Goal: Information Seeking & Learning: Learn about a topic

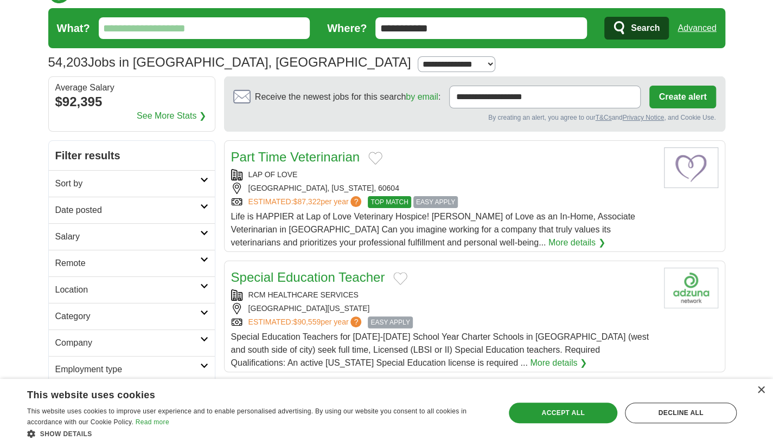
scroll to position [108, 0]
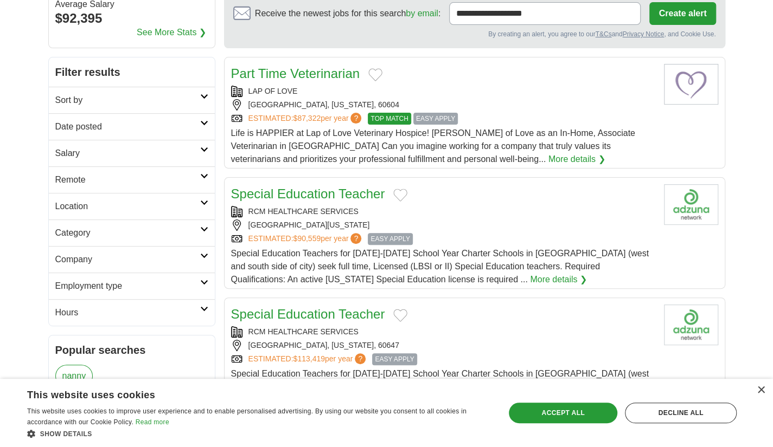
click at [168, 280] on h2 "Employment type" at bounding box center [127, 286] width 145 height 13
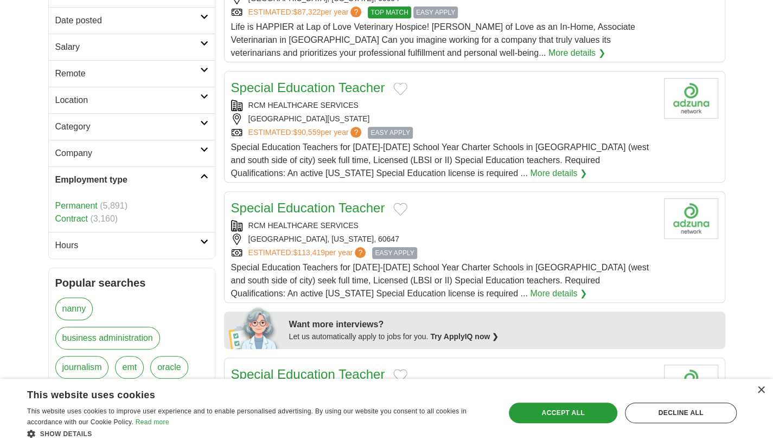
scroll to position [217, 0]
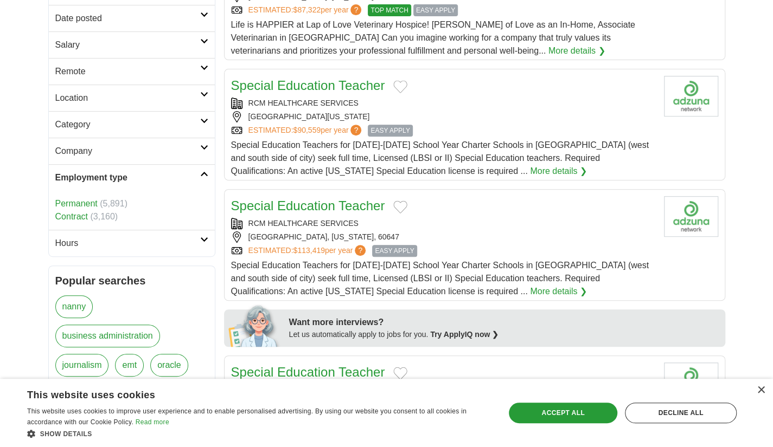
click at [170, 243] on h2 "Hours" at bounding box center [127, 243] width 145 height 13
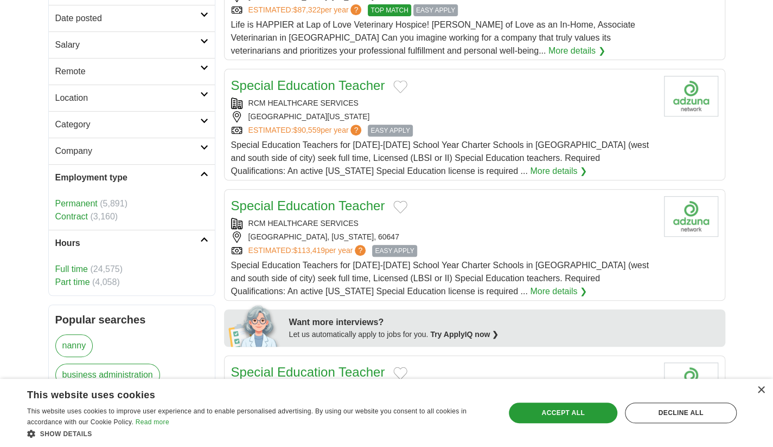
click at [170, 243] on h2 "Hours" at bounding box center [127, 243] width 145 height 13
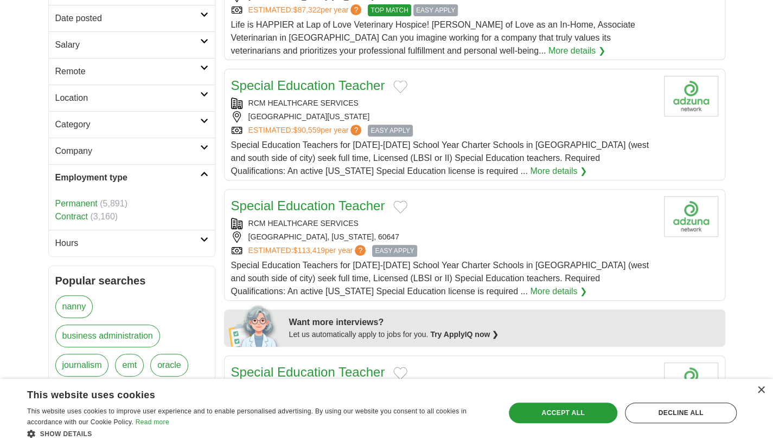
click at [152, 124] on h2 "Category" at bounding box center [127, 124] width 145 height 13
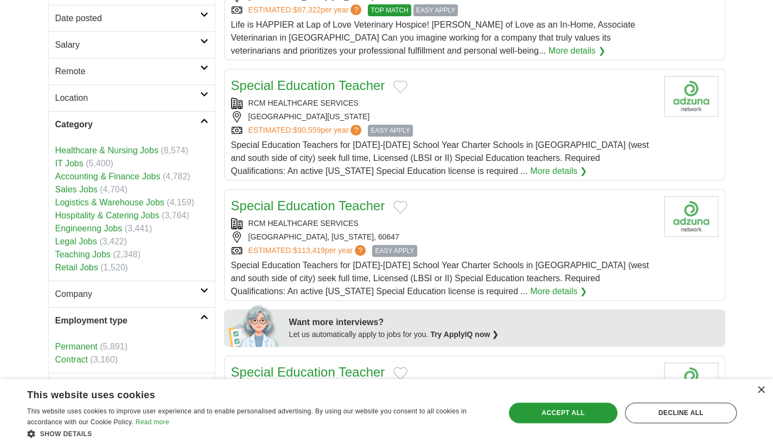
click at [152, 124] on h2 "Category" at bounding box center [127, 124] width 145 height 13
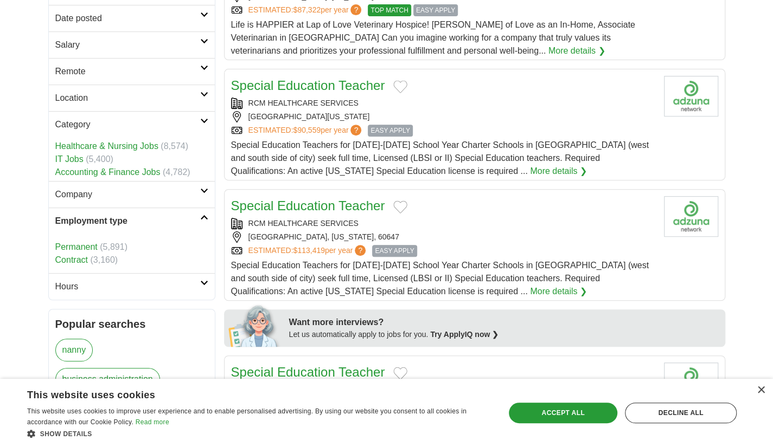
click at [148, 86] on link "Location" at bounding box center [132, 98] width 166 height 27
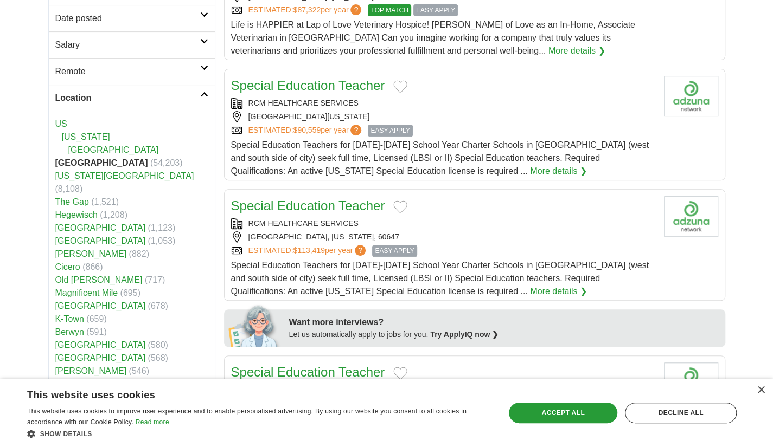
click at [148, 86] on link "Location" at bounding box center [132, 98] width 166 height 27
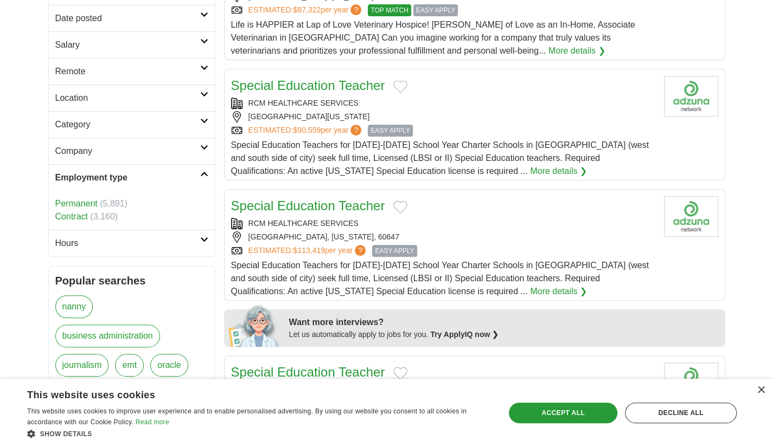
click at [146, 74] on h2 "Remote" at bounding box center [127, 71] width 145 height 13
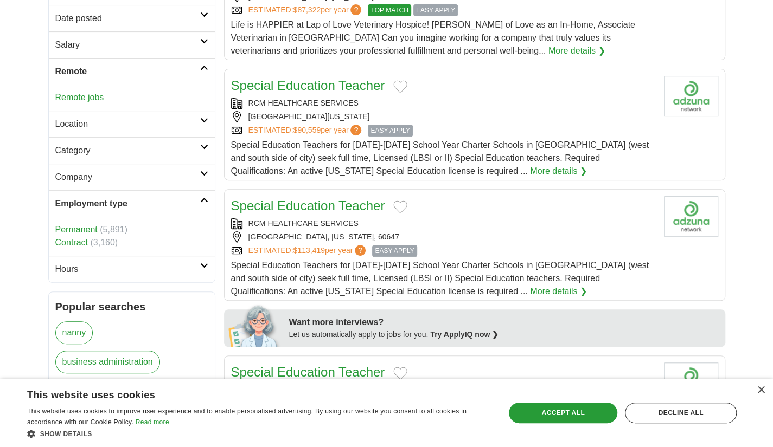
drag, startPoint x: 146, startPoint y: 74, endPoint x: 141, endPoint y: 54, distance: 21.3
click at [146, 73] on h2 "Remote" at bounding box center [127, 71] width 145 height 13
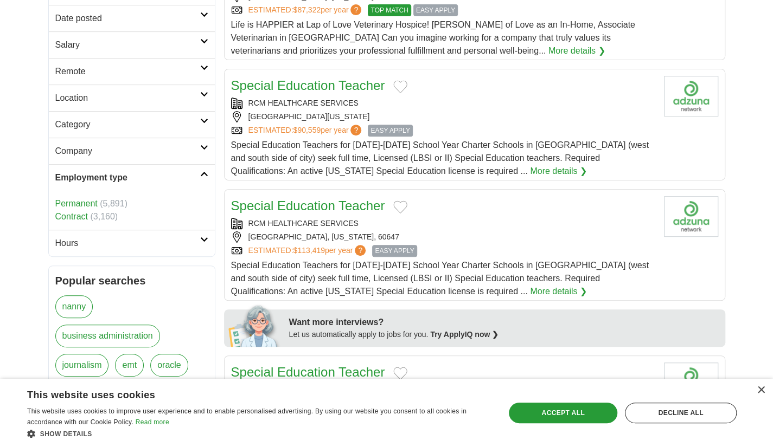
click at [139, 49] on link "Salary" at bounding box center [132, 44] width 166 height 27
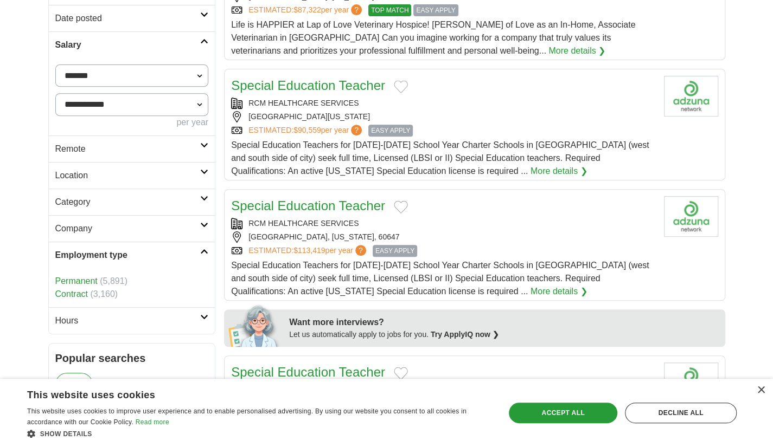
click at [138, 49] on h2 "Salary" at bounding box center [127, 44] width 145 height 13
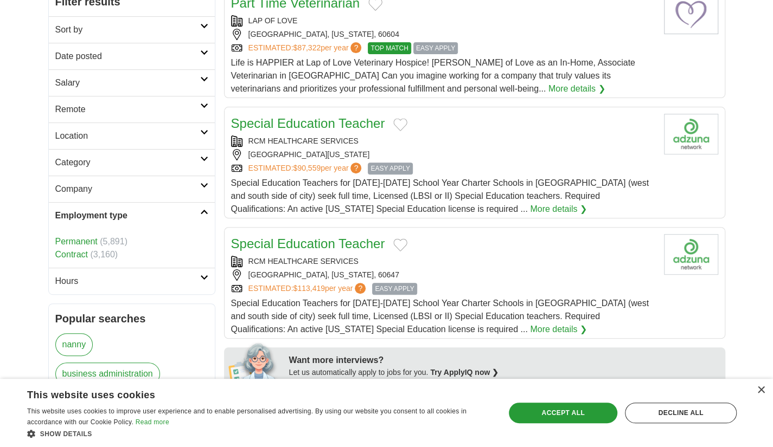
scroll to position [163, 0]
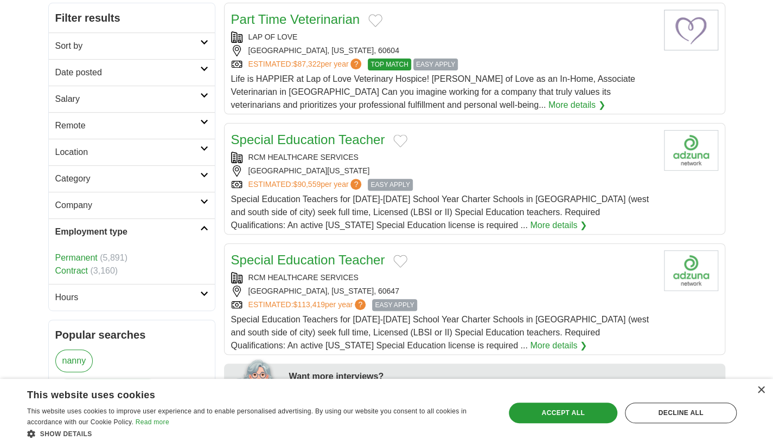
click at [134, 50] on h2 "Sort by" at bounding box center [127, 46] width 145 height 13
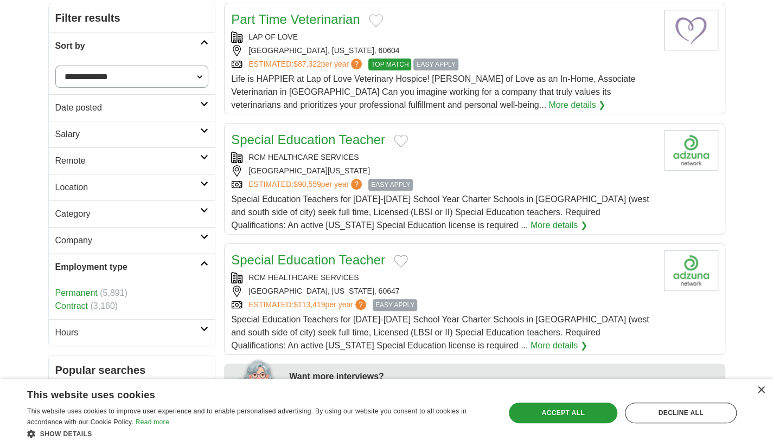
click at [134, 51] on link "Sort by" at bounding box center [132, 46] width 166 height 27
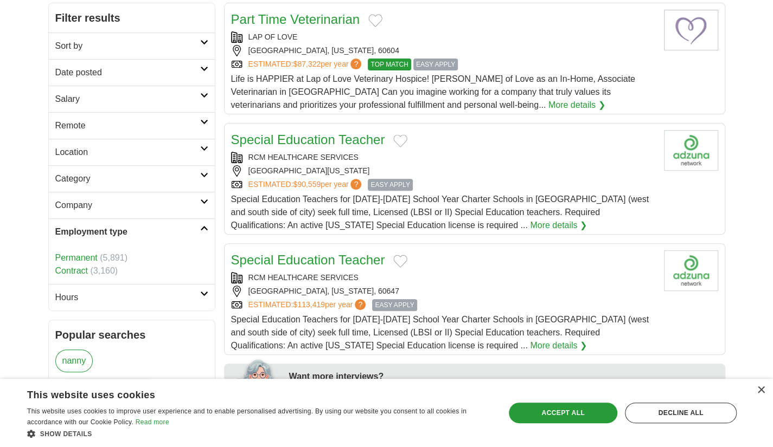
click at [139, 72] on h2 "Date posted" at bounding box center [127, 72] width 145 height 13
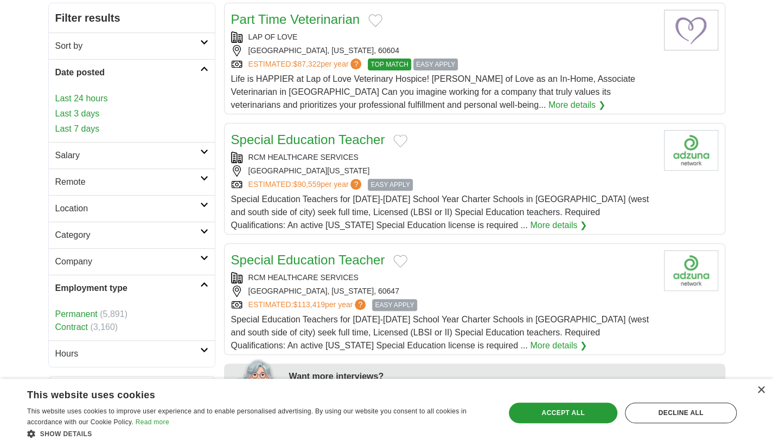
click at [142, 97] on link "Last 24 hours" at bounding box center [131, 98] width 153 height 13
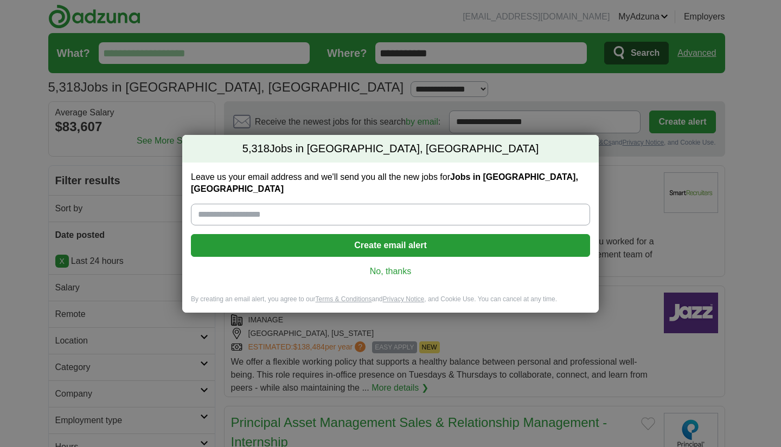
click at [413, 267] on link "No, thanks" at bounding box center [391, 272] width 382 height 12
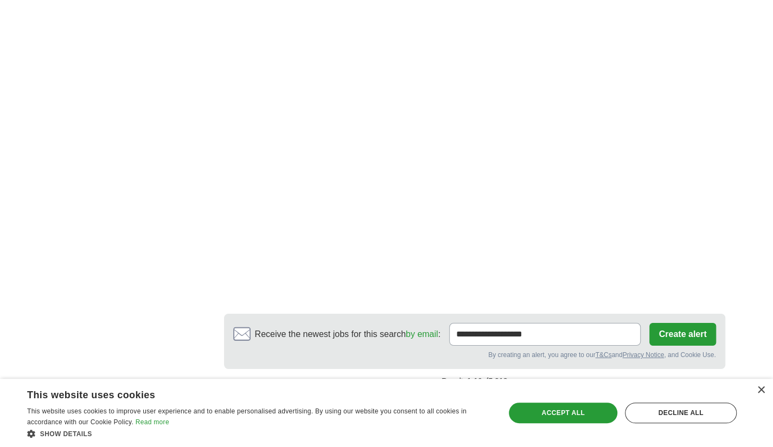
scroll to position [2059, 0]
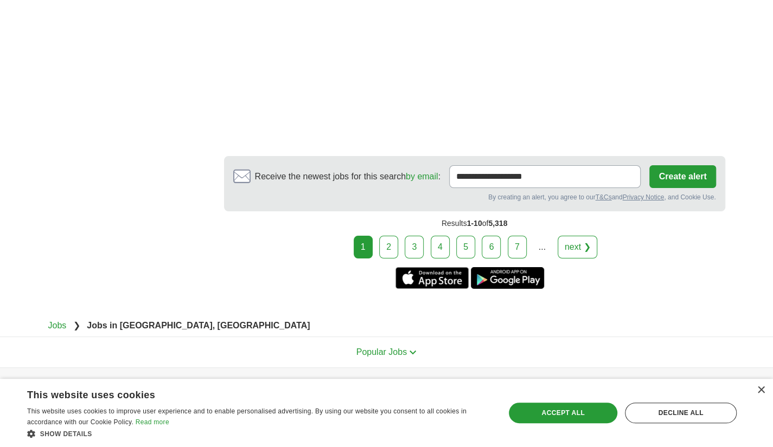
click at [394, 236] on link "2" at bounding box center [388, 247] width 19 height 23
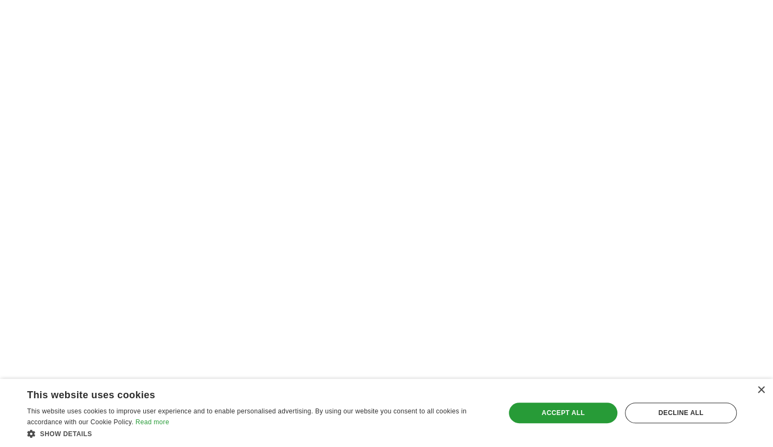
scroll to position [1843, 0]
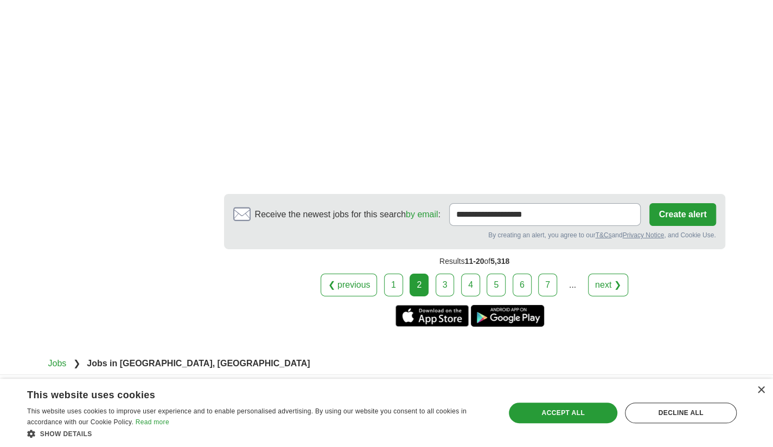
click at [440, 274] on link "3" at bounding box center [444, 285] width 19 height 23
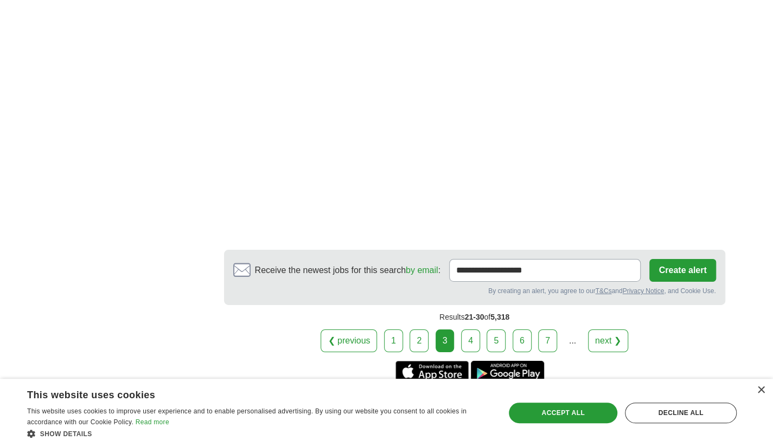
scroll to position [1977, 0]
